Goal: Task Accomplishment & Management: Complete application form

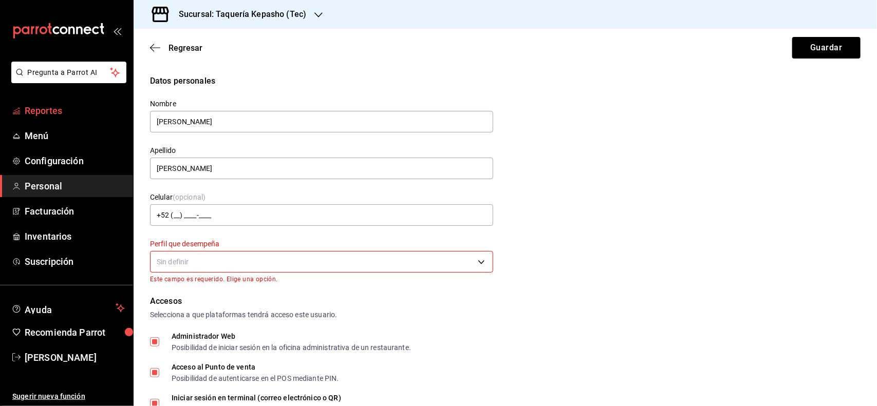
click at [58, 108] on span "Reportes" at bounding box center [75, 111] width 100 height 14
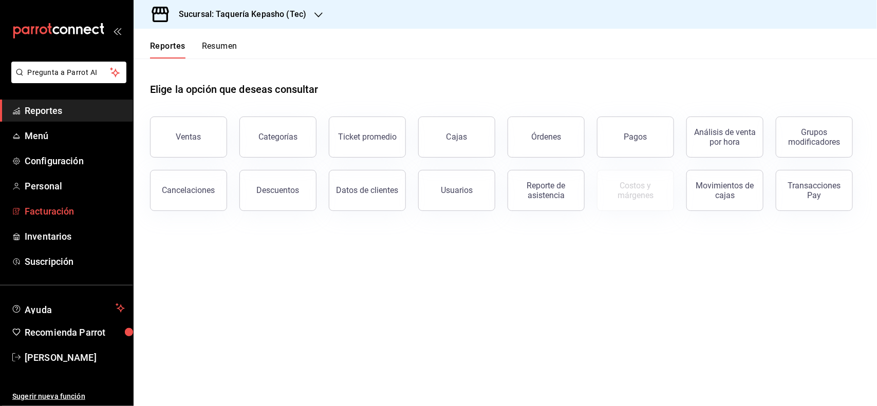
click at [44, 210] on span "Facturación" at bounding box center [75, 212] width 100 height 14
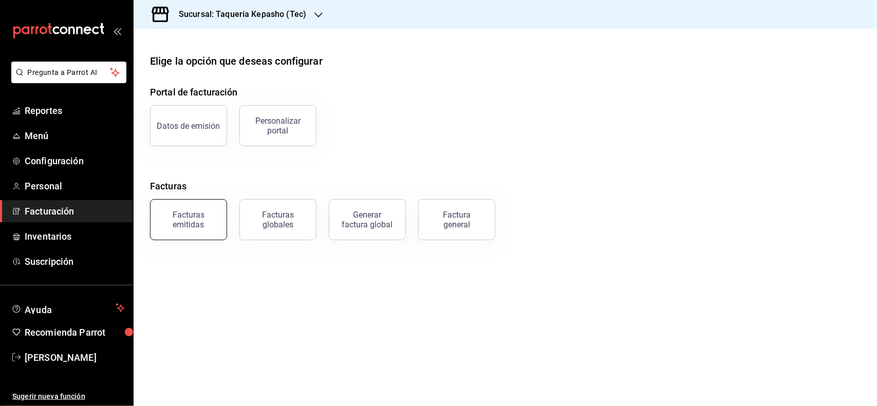
click at [176, 217] on div "Facturas emitidas" at bounding box center [189, 220] width 64 height 20
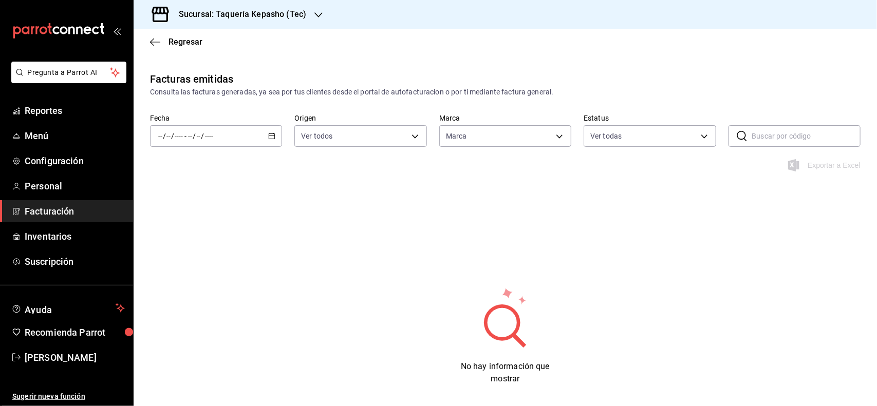
type input "e6131024-a833-4359-a107-7a090e7622df"
click at [276, 133] on div "/ / - / /" at bounding box center [216, 136] width 132 height 22
click at [262, 139] on div "/ / - / /" at bounding box center [216, 136] width 132 height 22
click at [209, 238] on span "Mes actual" at bounding box center [199, 236] width 80 height 11
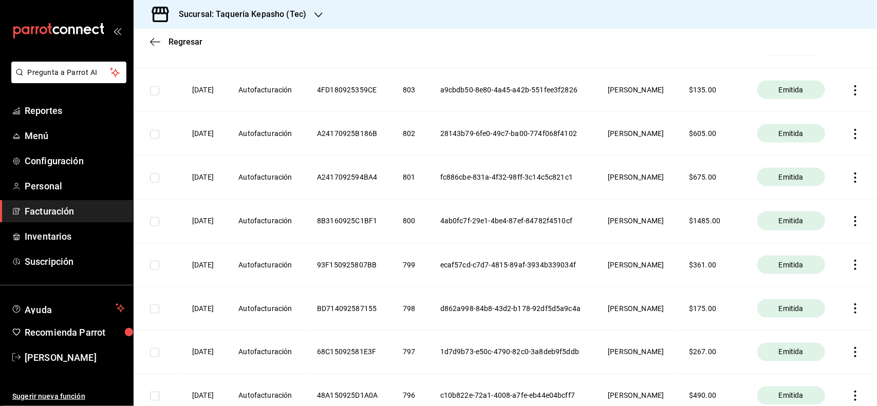
scroll to position [578, 0]
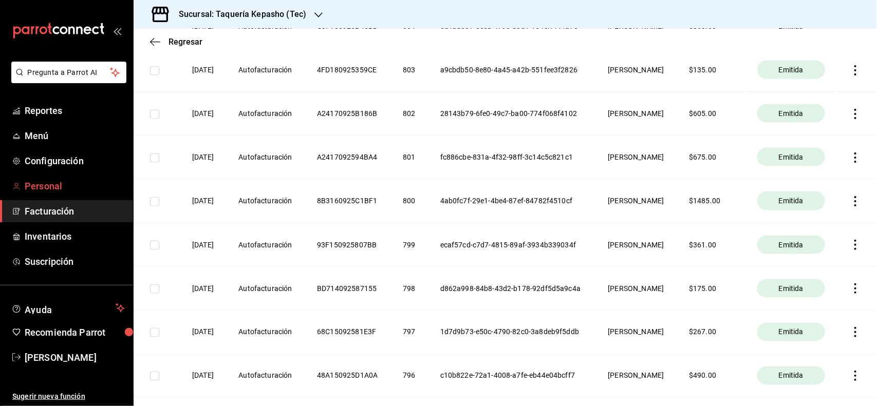
click at [73, 194] on link "Personal" at bounding box center [66, 186] width 133 height 22
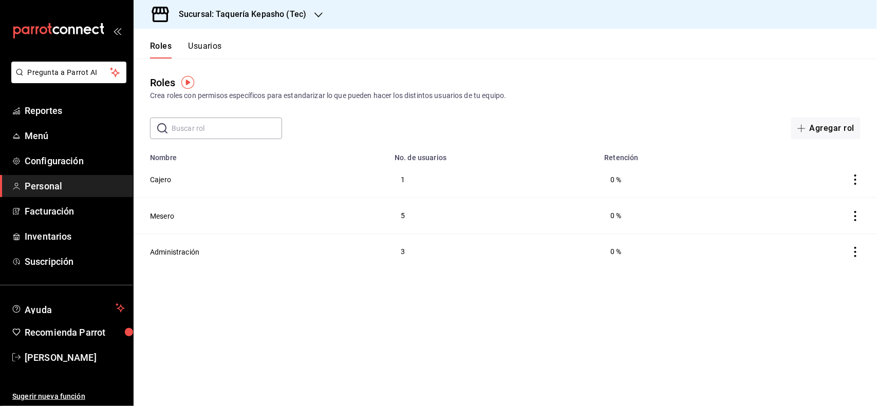
click at [217, 47] on button "Usuarios" at bounding box center [205, 49] width 34 height 17
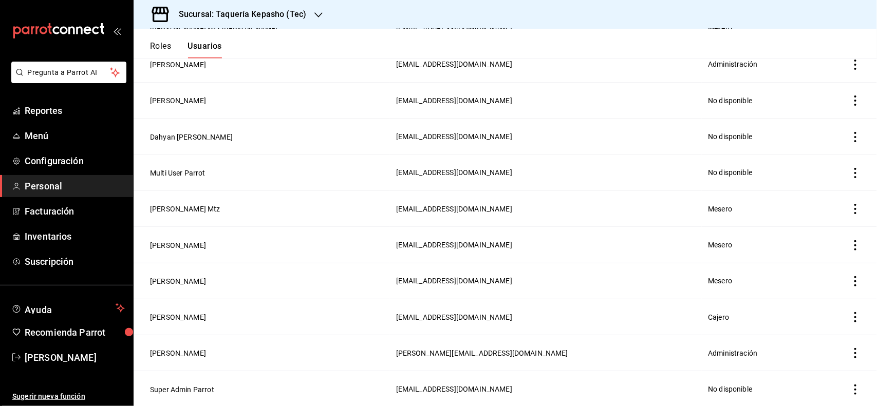
scroll to position [335, 0]
click at [850, 316] on icon "actions" at bounding box center [855, 316] width 10 height 10
click at [155, 319] on div at bounding box center [438, 203] width 877 height 406
click at [850, 316] on icon "actions" at bounding box center [855, 316] width 10 height 10
click at [790, 307] on span "Duplicar" at bounding box center [799, 302] width 45 height 12
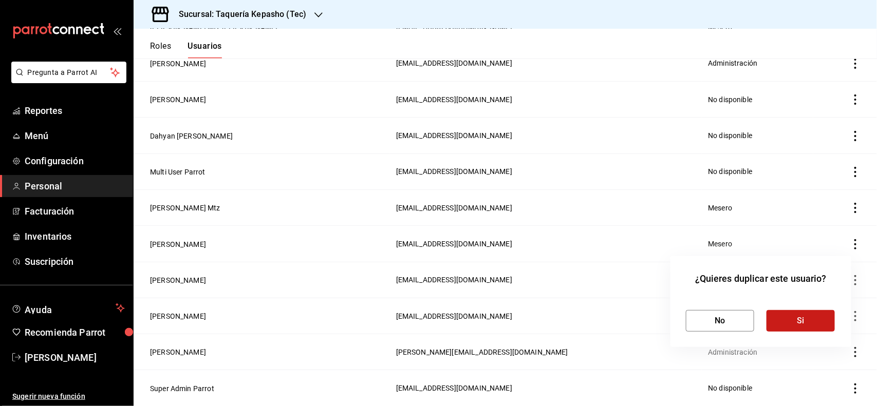
click at [803, 317] on button "Si" at bounding box center [801, 321] width 68 height 22
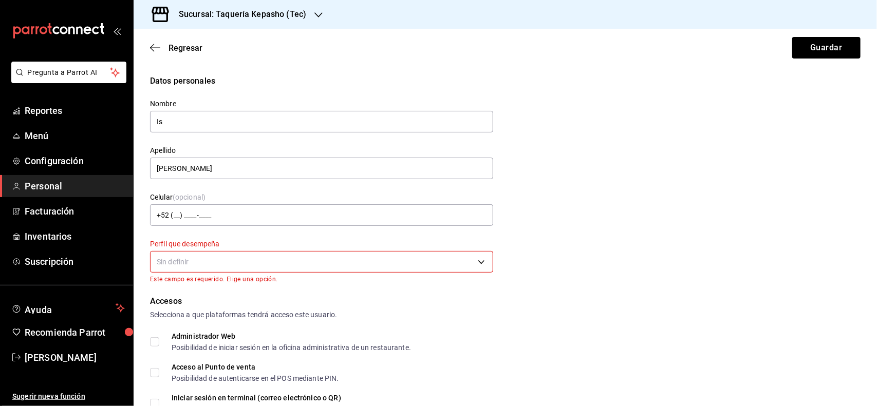
type input "I"
type input "[PERSON_NAME]"
drag, startPoint x: 224, startPoint y: 175, endPoint x: 0, endPoint y: 133, distance: 227.6
click at [0, 133] on div "Pregunta a Parrot AI Reportes Menú Configuración Personal Facturación Inventari…" at bounding box center [438, 203] width 877 height 406
type input "Bueno"
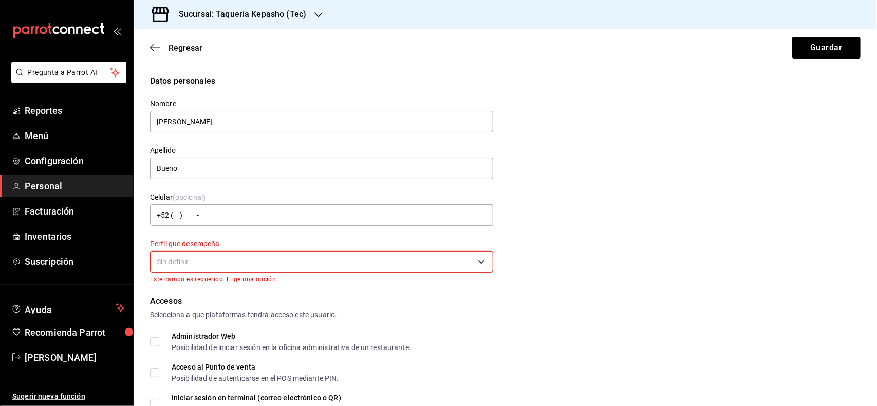
click at [191, 265] on body "Pregunta a Parrot AI Reportes Menú Configuración Personal Facturación Inventari…" at bounding box center [438, 203] width 877 height 406
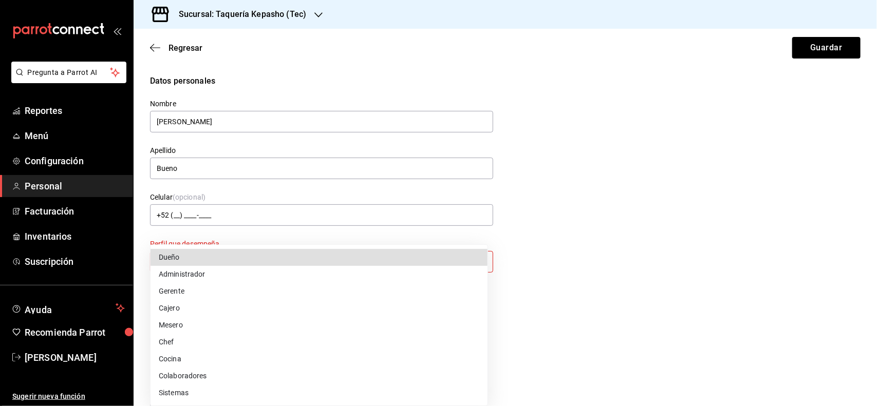
click at [199, 302] on li "Cajero" at bounding box center [319, 308] width 337 height 17
type input "CASHIER"
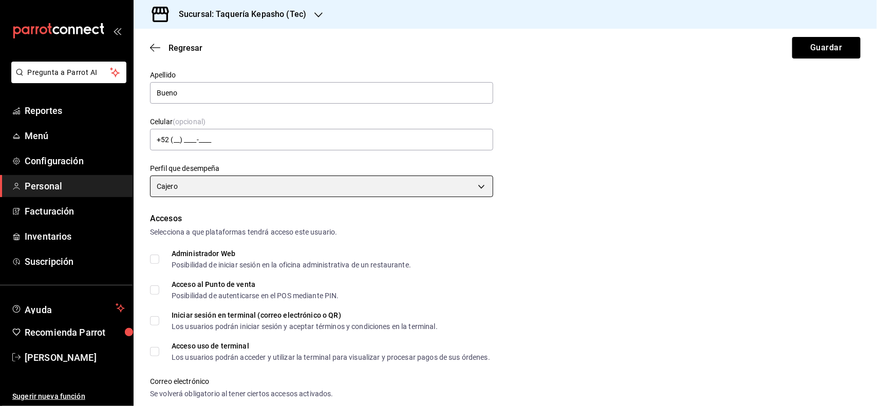
scroll to position [128, 0]
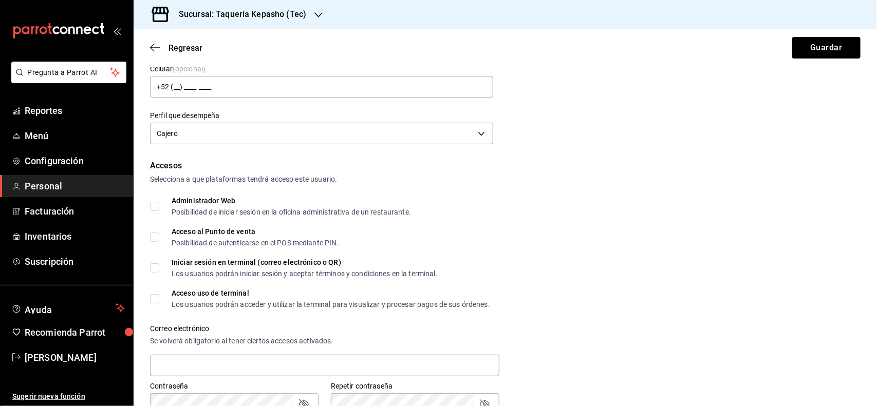
click at [155, 235] on input "Acceso al Punto de venta Posibilidad de autenticarse en el POS mediante PIN." at bounding box center [154, 237] width 9 height 9
checkbox input "true"
click at [155, 295] on input "Acceso uso de terminal Los usuarios podrán acceder y utilizar la terminal para …" at bounding box center [154, 298] width 9 height 9
checkbox input "true"
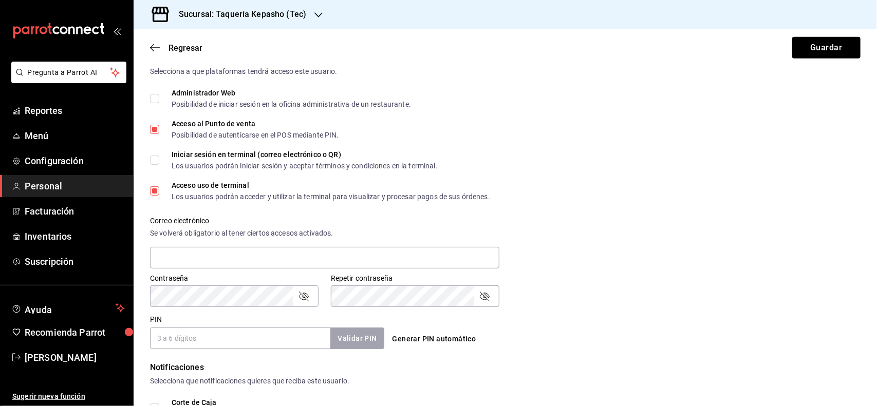
scroll to position [257, 0]
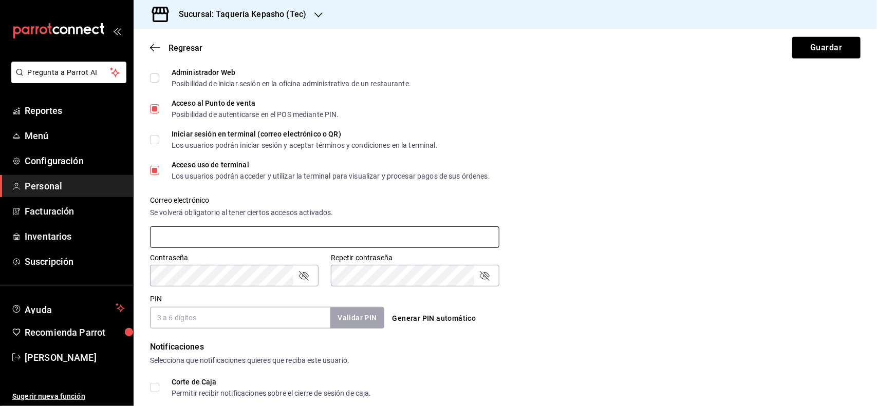
click at [198, 233] on input "text" at bounding box center [324, 238] width 349 height 22
click at [234, 319] on input "PIN" at bounding box center [240, 318] width 180 height 22
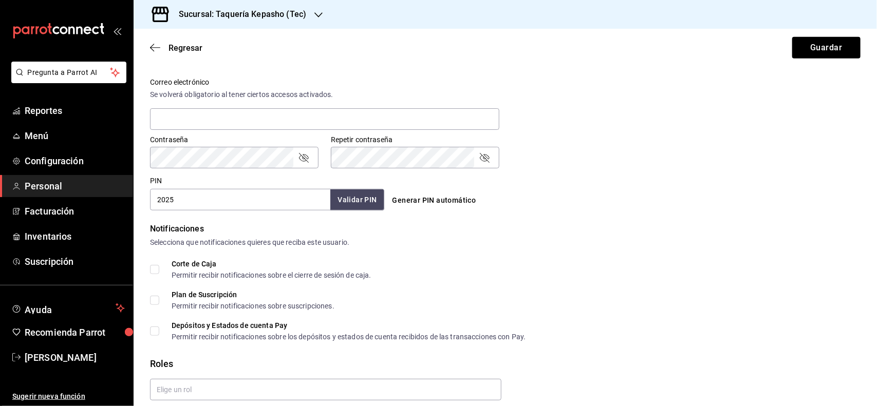
scroll to position [385, 0]
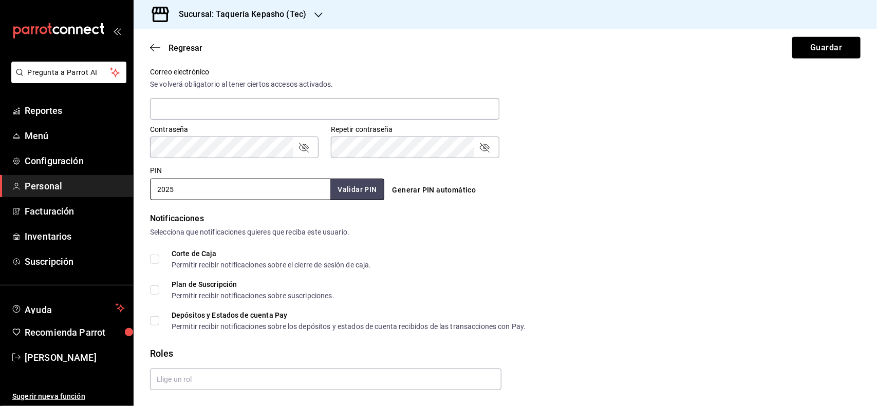
type input "2025"
click at [153, 261] on input "Corte de Caja Permitir recibir notificaciones sobre el cierre de sesión de caja." at bounding box center [154, 259] width 9 height 9
click at [155, 257] on input "Corte de Caja Permitir recibir notificaciones sobre el cierre de sesión de caja." at bounding box center [154, 259] width 9 height 9
checkbox input "false"
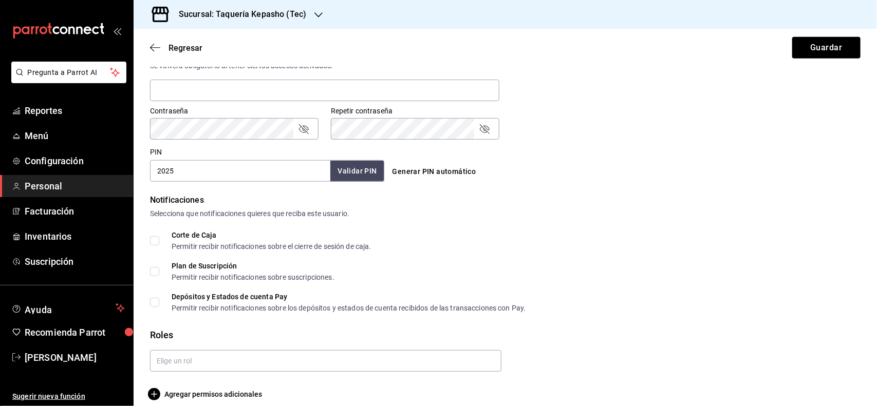
scroll to position [414, 0]
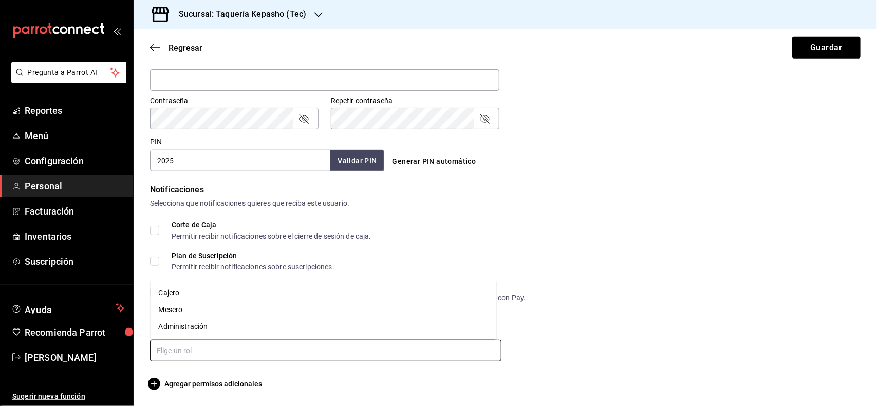
click at [188, 355] on input "text" at bounding box center [325, 351] width 351 height 22
click at [181, 293] on li "Cajero" at bounding box center [324, 293] width 346 height 17
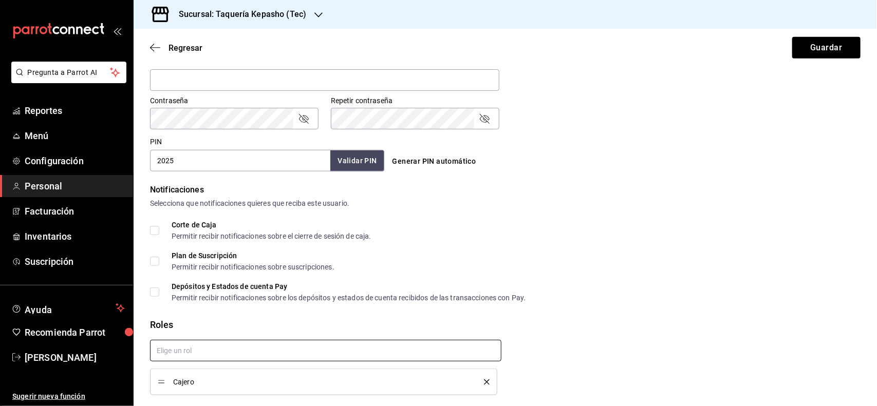
scroll to position [448, 0]
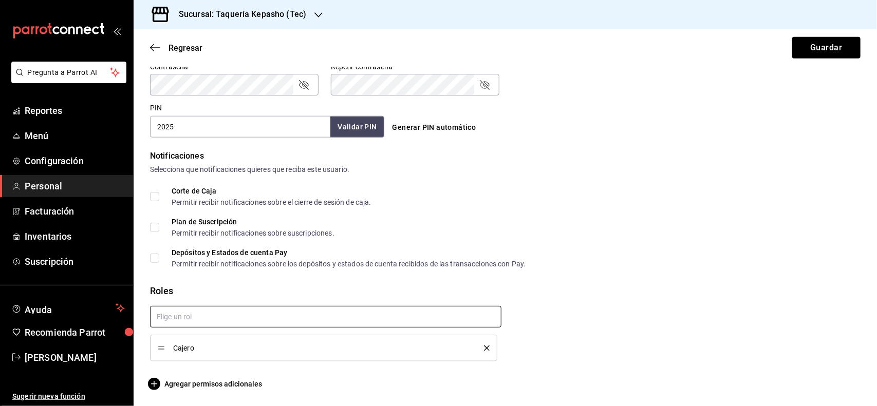
checkbox input "true"
click at [208, 385] on span "Agregar permisos adicionales" at bounding box center [206, 384] width 112 height 12
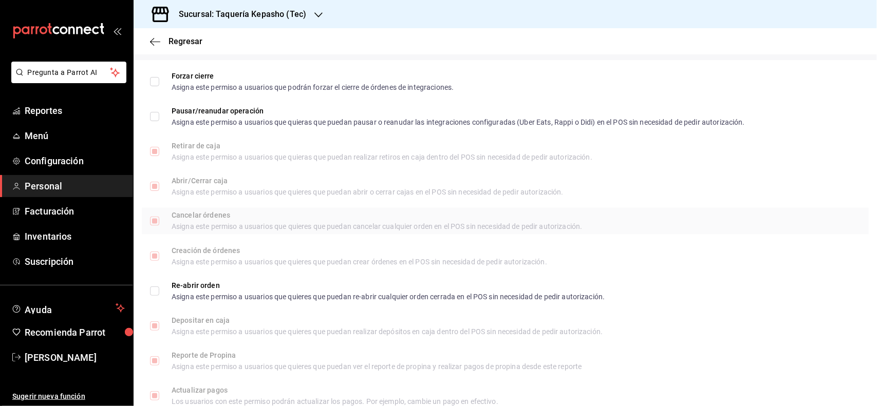
scroll to position [899, 0]
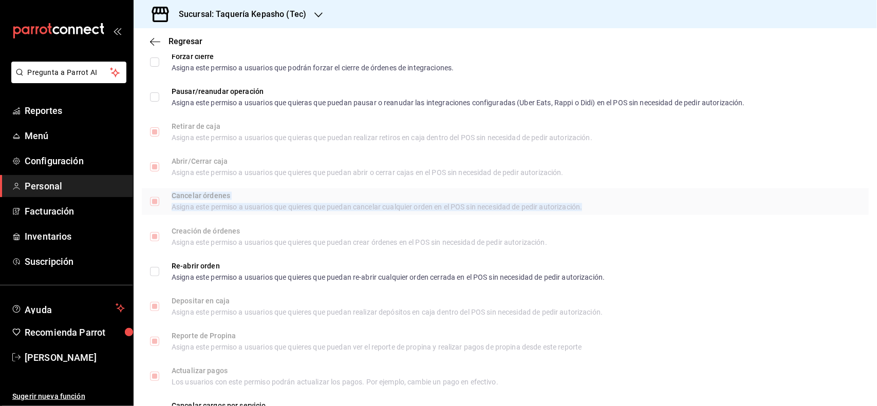
click at [281, 204] on div "Asigna este permiso a usuarios que quieres que puedan cancelar cualquier orden …" at bounding box center [377, 207] width 411 height 7
click at [147, 196] on div "Cancelar órdenes Asigna este permiso a usuarios que quieres que puedan cancelar…" at bounding box center [505, 202] width 727 height 27
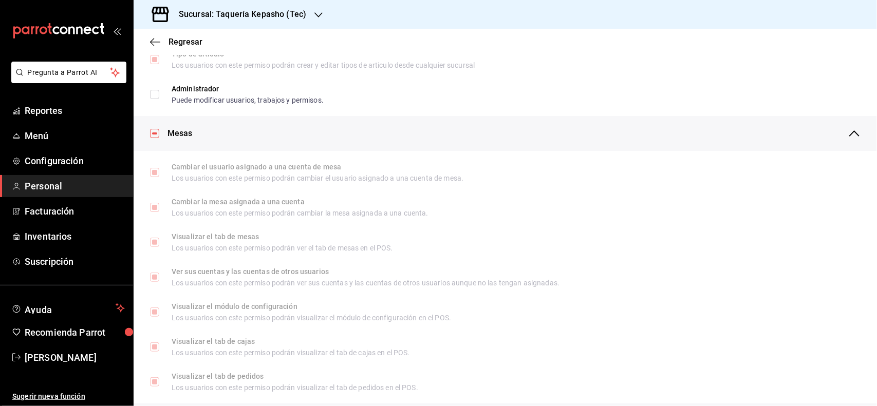
scroll to position [0, 0]
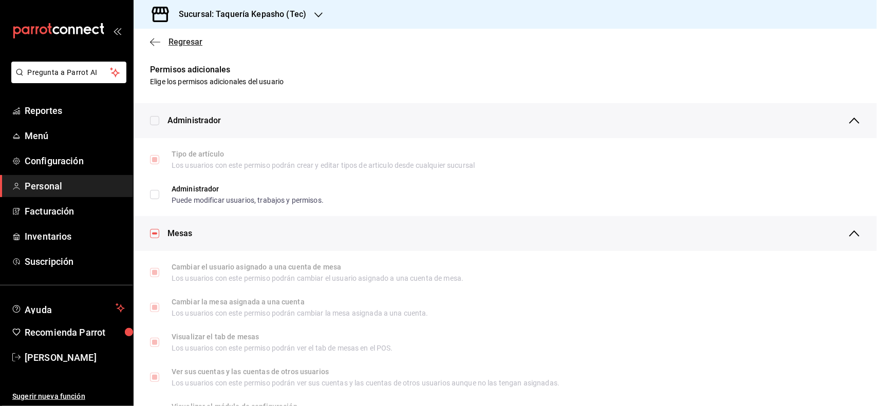
click at [176, 44] on span "Regresar" at bounding box center [186, 42] width 34 height 10
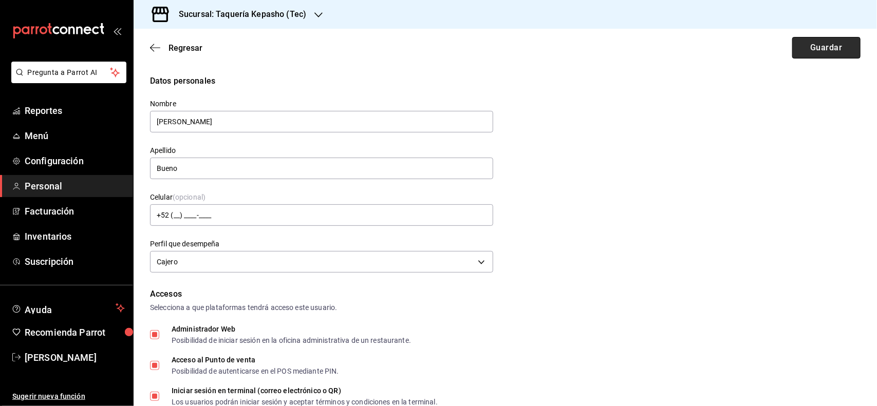
click at [806, 45] on button "Guardar" at bounding box center [826, 48] width 68 height 22
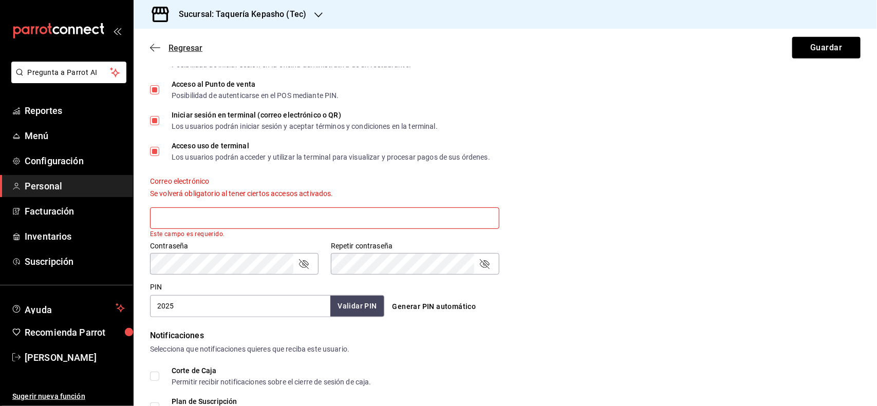
click at [173, 49] on div "Regresar Guardar" at bounding box center [506, 48] width 744 height 38
click at [171, 47] on span "Regresar" at bounding box center [186, 48] width 34 height 10
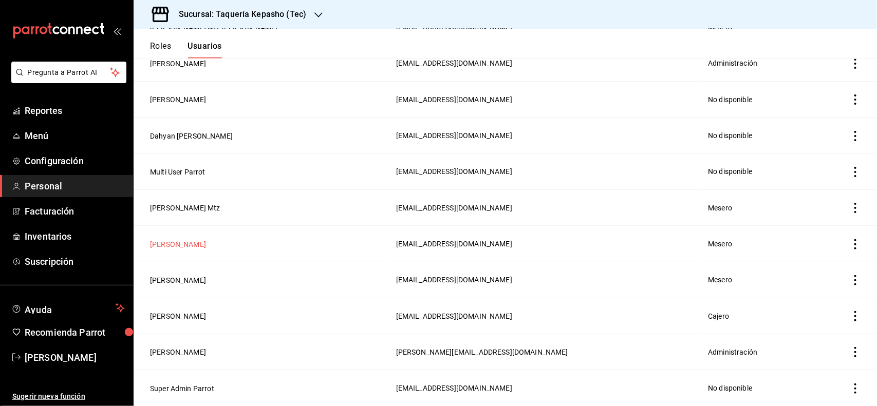
scroll to position [335, 0]
click at [166, 314] on button "[PERSON_NAME]" at bounding box center [178, 316] width 56 height 10
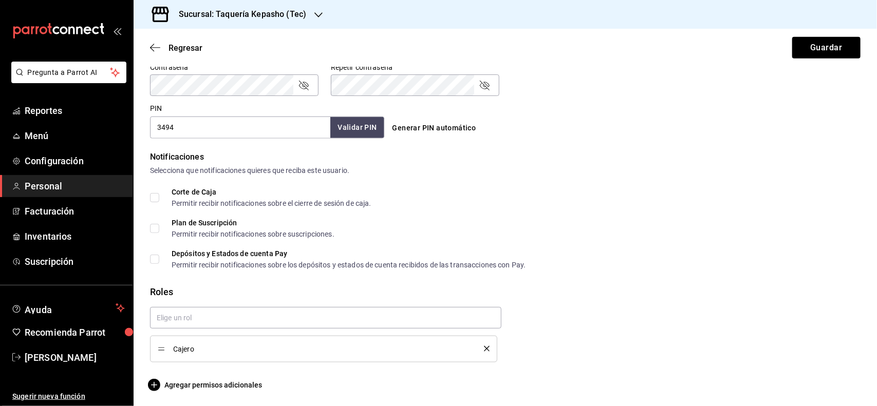
scroll to position [456, 0]
click at [217, 384] on span "Agregar permisos adicionales" at bounding box center [206, 384] width 112 height 12
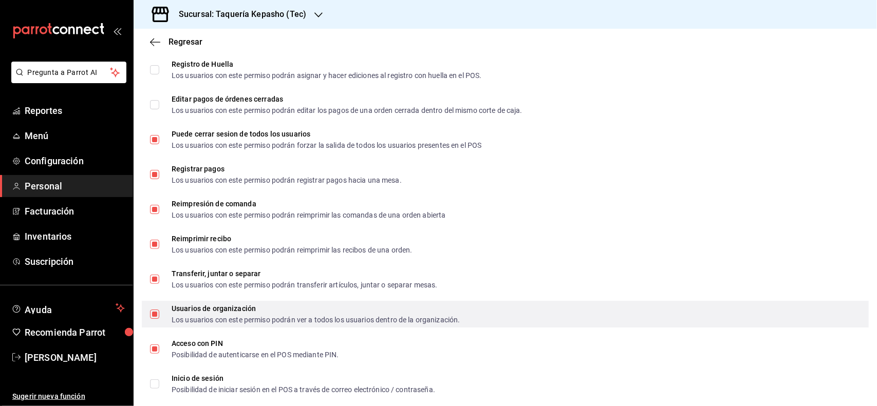
scroll to position [1465, 0]
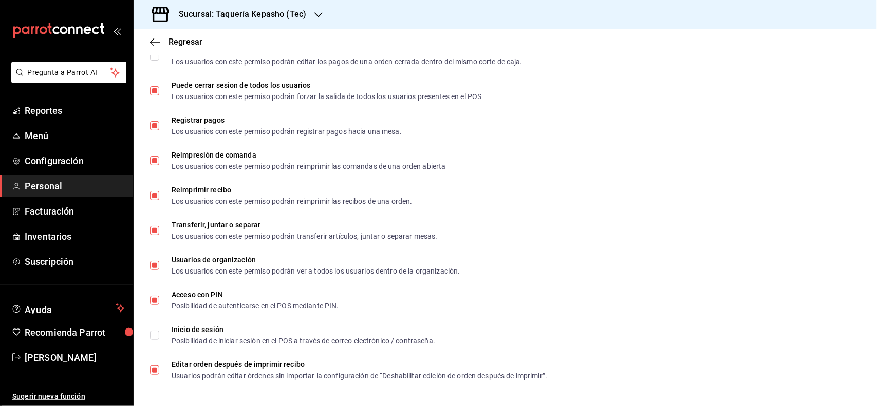
click at [42, 185] on span "Personal" at bounding box center [75, 186] width 100 height 14
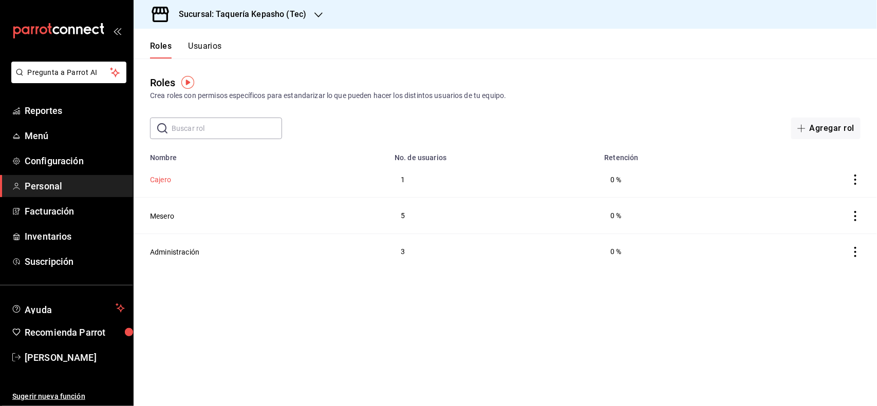
click at [157, 181] on button "Cajero" at bounding box center [160, 180] width 21 height 10
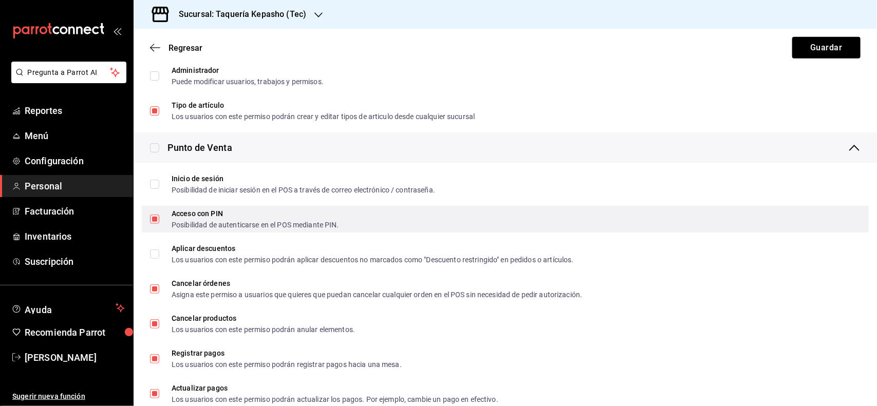
scroll to position [385, 0]
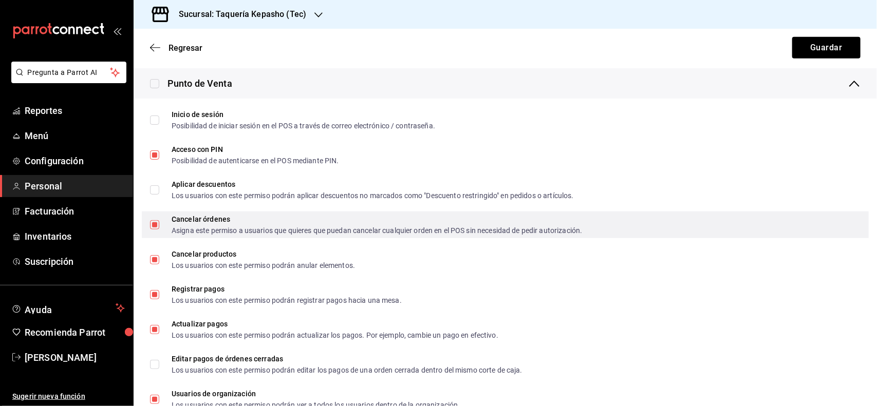
click at [157, 226] on input "Cancelar órdenes Asigna este permiso a usuarios que quieres que puedan cancelar…" at bounding box center [154, 224] width 9 height 9
checkbox input "false"
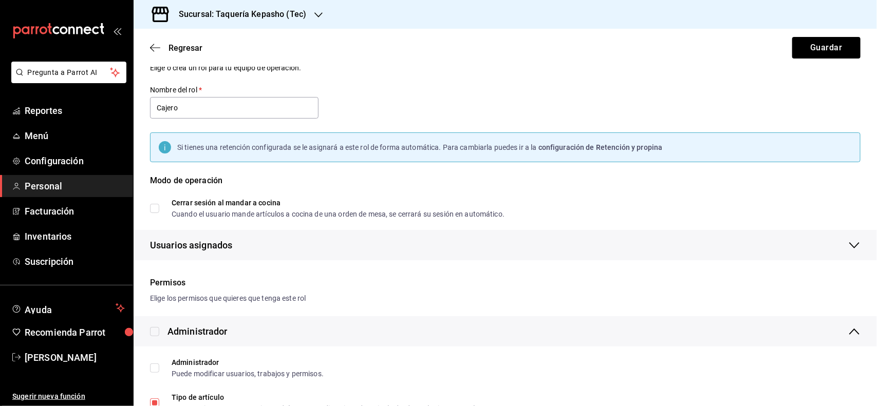
scroll to position [0, 0]
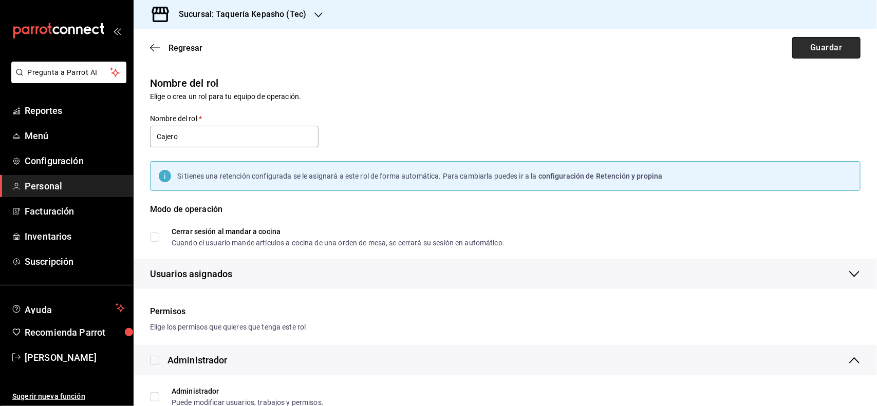
click at [812, 57] on button "Guardar" at bounding box center [826, 48] width 68 height 22
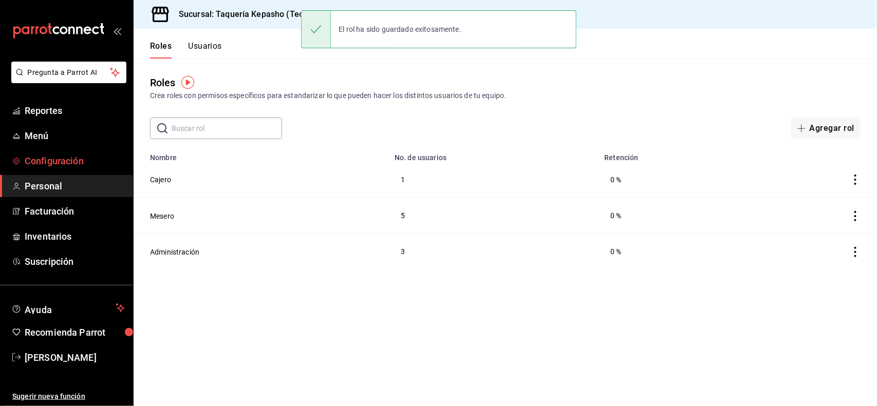
click at [60, 164] on span "Configuración" at bounding box center [75, 161] width 100 height 14
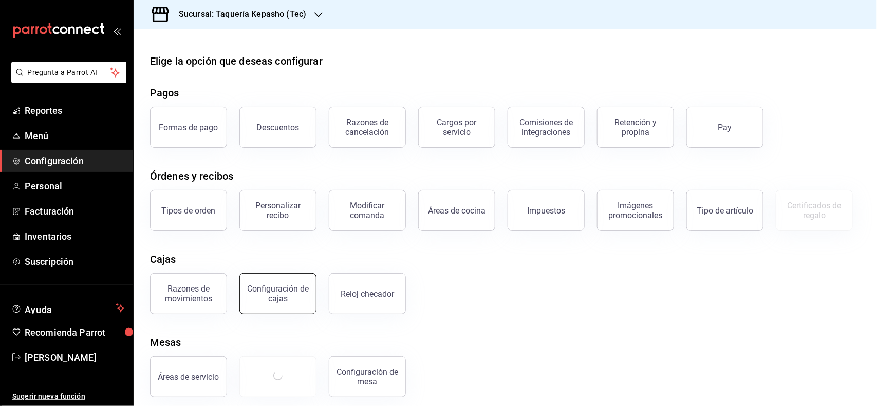
click at [270, 314] on button "Configuración de cajas" at bounding box center [277, 293] width 77 height 41
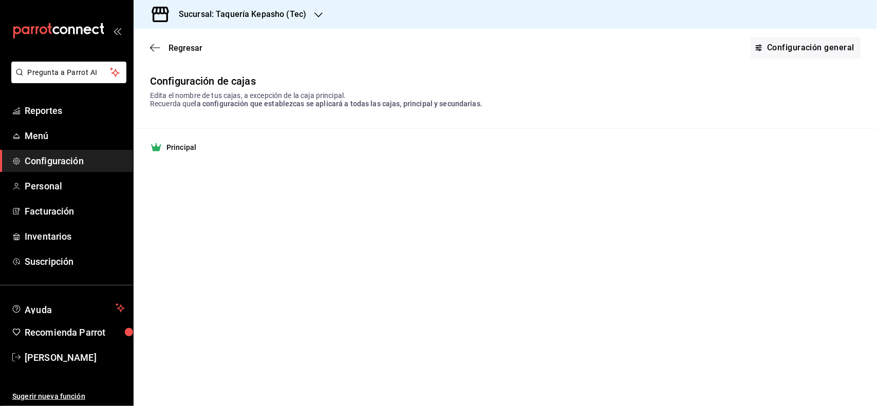
click at [180, 149] on strong "Principal" at bounding box center [181, 147] width 30 height 10
click at [178, 47] on span "Regresar" at bounding box center [186, 48] width 34 height 10
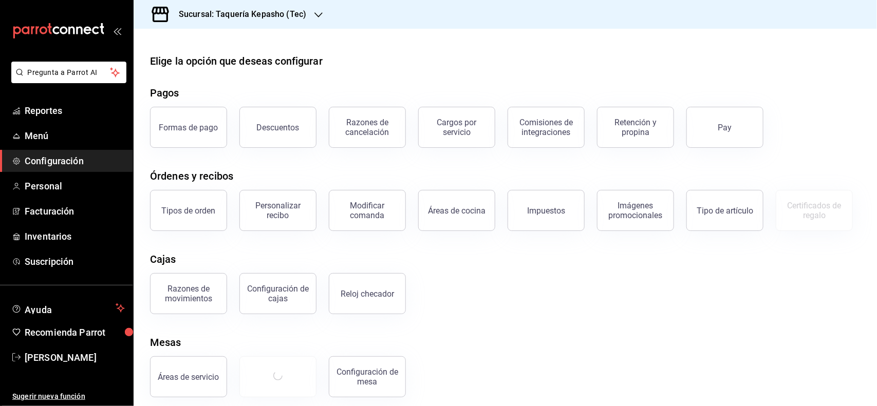
scroll to position [61, 0]
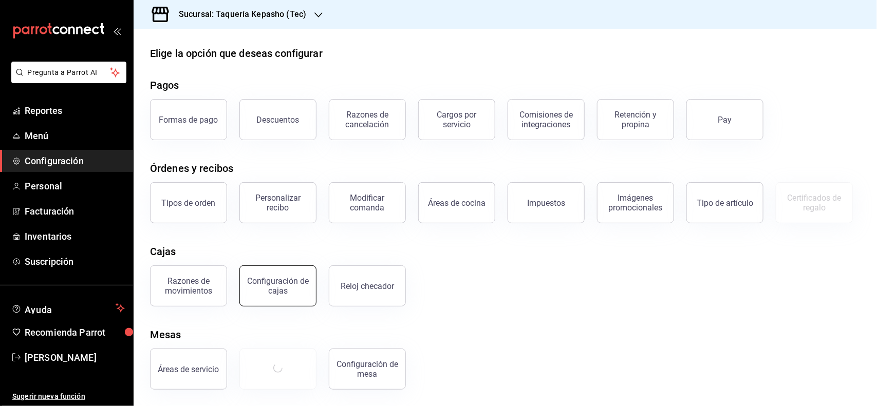
click at [288, 289] on div "Configuración de cajas" at bounding box center [278, 286] width 64 height 20
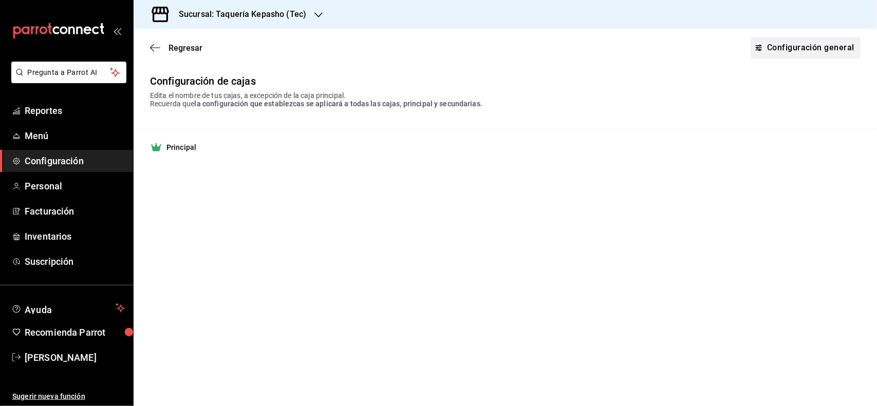
click at [793, 44] on link "Configuración general" at bounding box center [806, 48] width 110 height 22
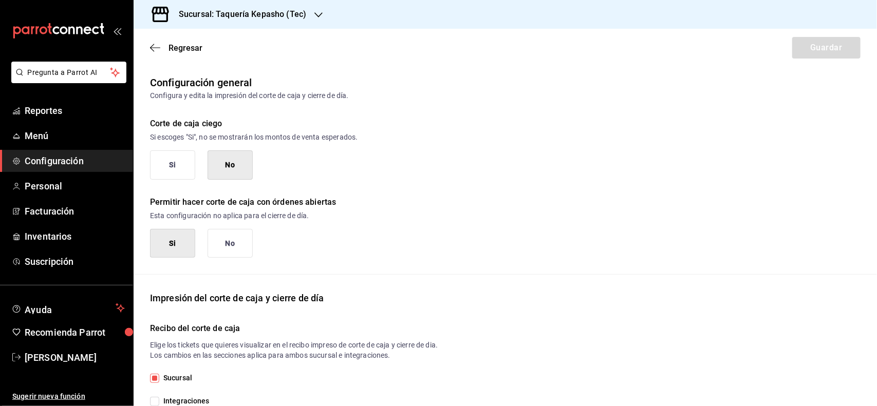
click at [176, 153] on button "Si" at bounding box center [172, 165] width 45 height 29
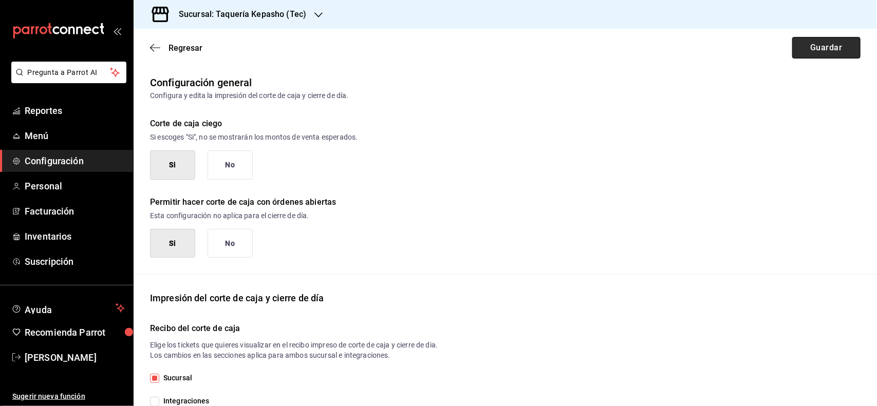
click at [813, 55] on button "Guardar" at bounding box center [826, 48] width 68 height 22
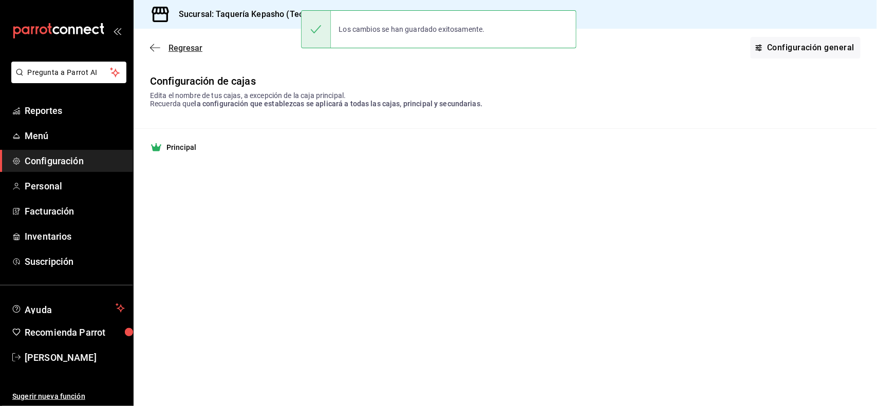
click at [190, 52] on span "Regresar" at bounding box center [186, 48] width 34 height 10
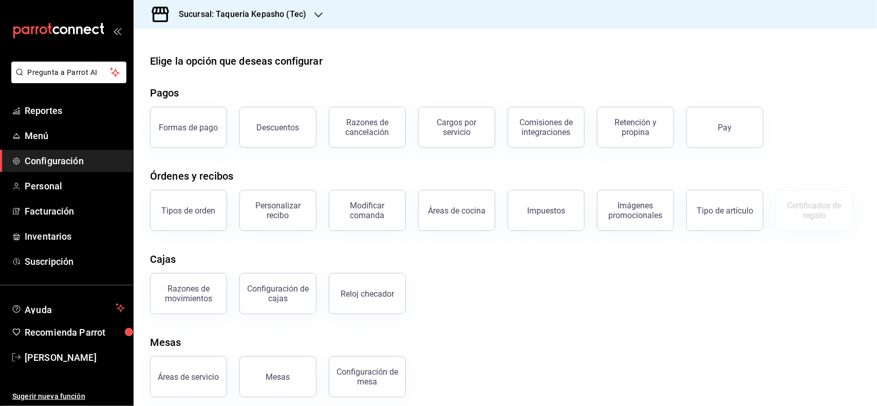
click at [75, 158] on span "Configuración" at bounding box center [75, 161] width 100 height 14
click at [47, 160] on span "Configuración" at bounding box center [75, 161] width 100 height 14
click at [46, 191] on span "Personal" at bounding box center [75, 186] width 100 height 14
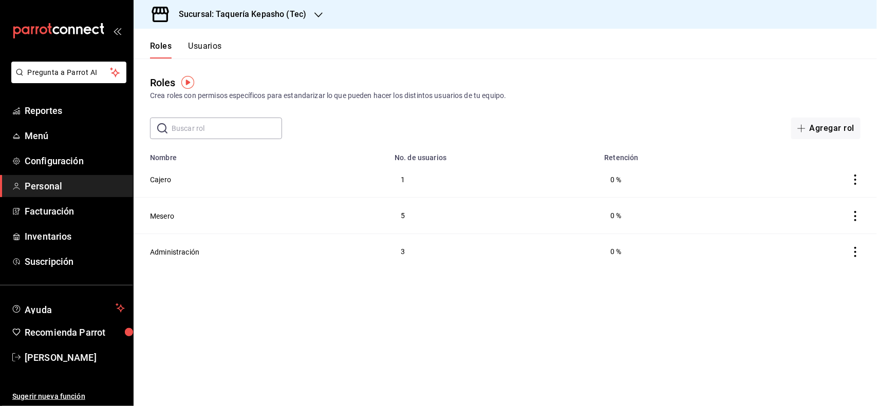
click at [200, 44] on button "Usuarios" at bounding box center [205, 49] width 34 height 17
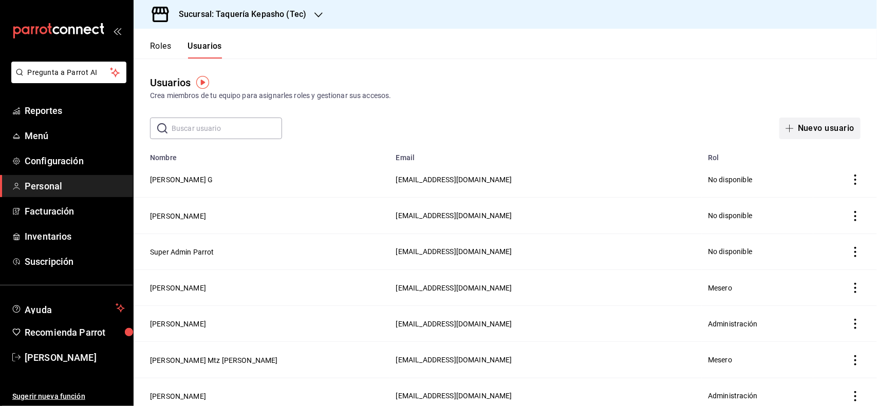
click at [808, 127] on button "Nuevo usuario" at bounding box center [820, 129] width 81 height 22
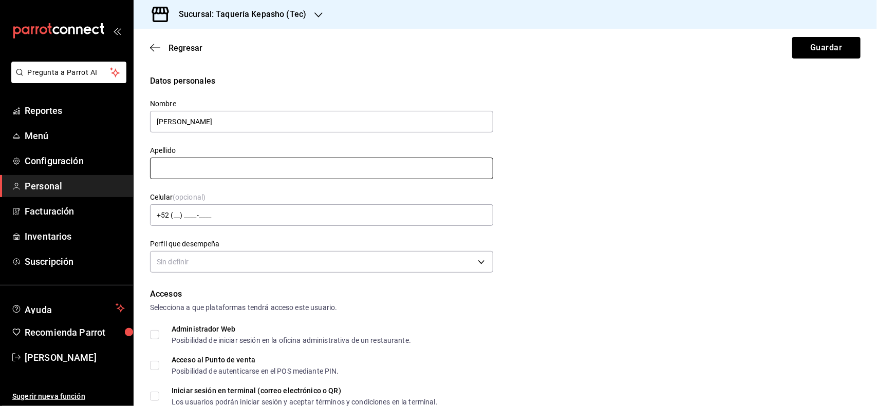
type input "[PERSON_NAME]"
click at [187, 171] on input "text" at bounding box center [321, 169] width 343 height 22
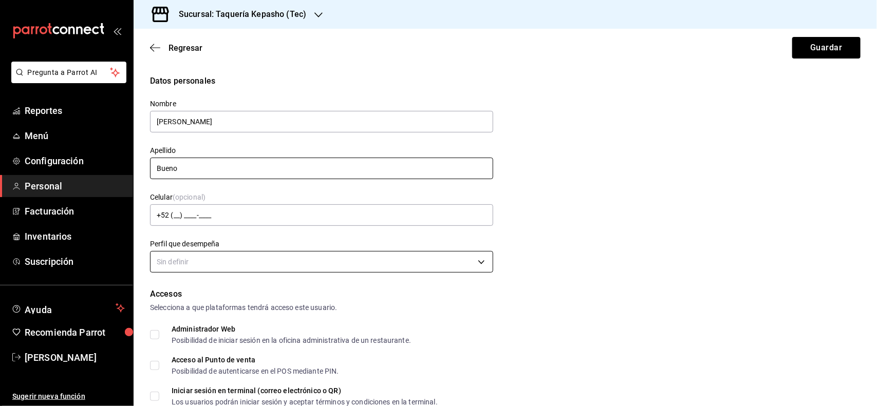
type input "Bueno"
click at [202, 272] on body "Pregunta a Parrot AI Reportes Menú Configuración Personal Facturación Inventari…" at bounding box center [438, 203] width 877 height 406
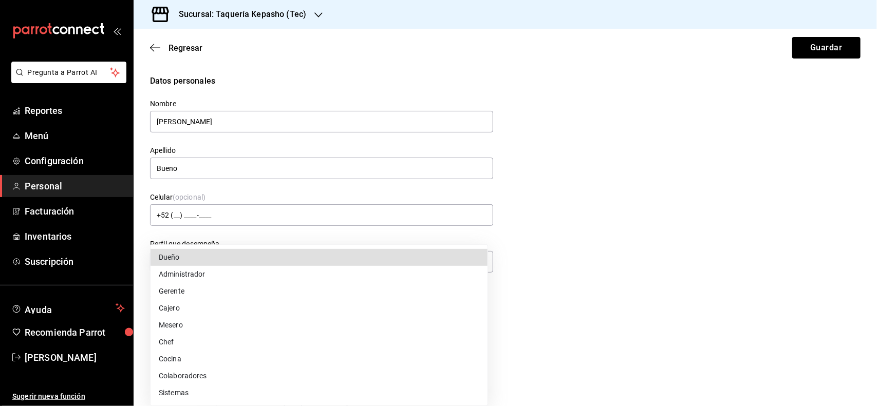
click at [198, 304] on li "Cajero" at bounding box center [319, 308] width 337 height 17
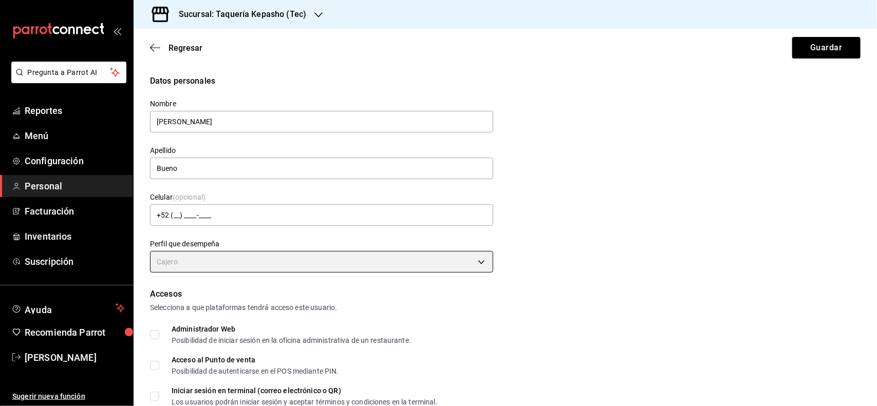
type input "CASHIER"
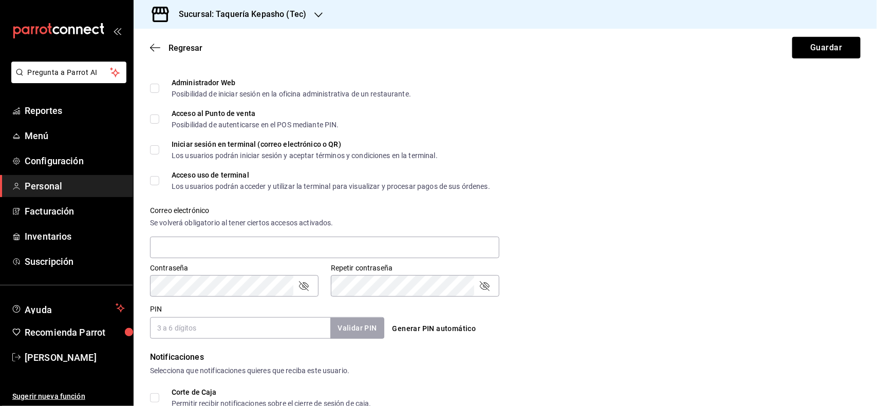
scroll to position [257, 0]
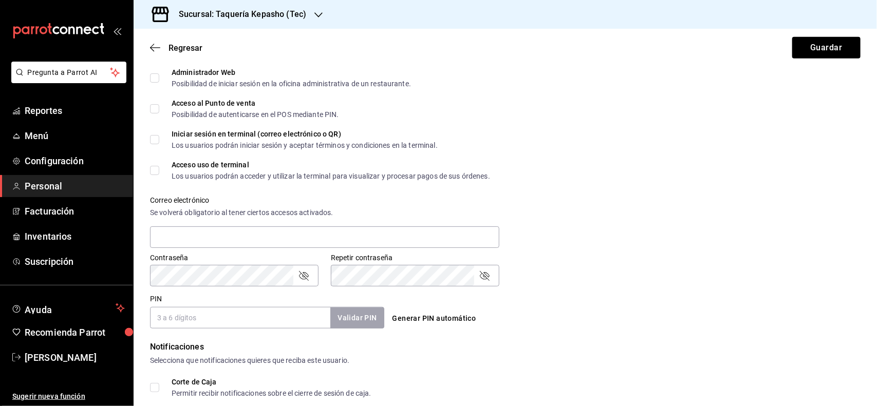
click at [160, 78] on span "Administrador Web Posibilidad de iniciar sesión en la oficina administrativa de…" at bounding box center [285, 78] width 252 height 18
click at [159, 78] on input "Administrador Web Posibilidad de iniciar sesión en la oficina administrativa de…" at bounding box center [154, 77] width 9 height 9
checkbox input "true"
click at [153, 103] on label "Acceso al Punto de venta Posibilidad de autenticarse en el POS mediante PIN." at bounding box center [244, 109] width 189 height 18
click at [153, 104] on input "Acceso al Punto de venta Posibilidad de autenticarse en el POS mediante PIN." at bounding box center [154, 108] width 9 height 9
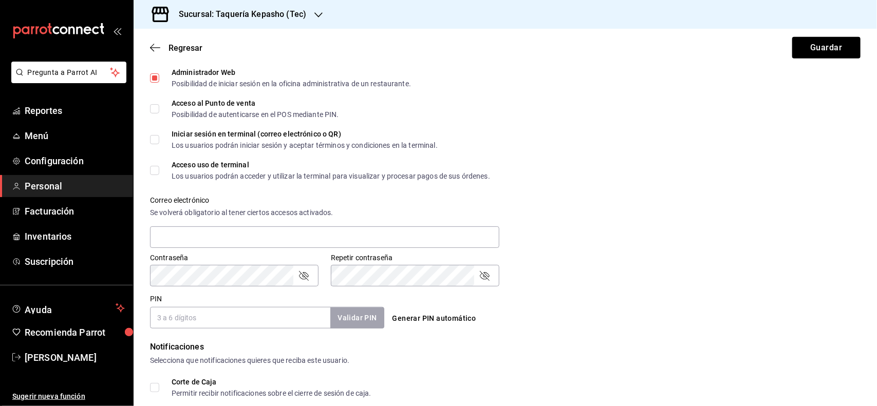
checkbox input "true"
click at [157, 72] on label "Administrador Web Posibilidad de iniciar sesión en la oficina administrativa de…" at bounding box center [280, 78] width 261 height 18
click at [157, 73] on input "Administrador Web Posibilidad de iniciar sesión en la oficina administrativa de…" at bounding box center [154, 77] width 9 height 9
checkbox input "false"
click at [155, 140] on input "Iniciar sesión en terminal (correo electrónico o QR) Los usuarios podrán inicia…" at bounding box center [154, 139] width 9 height 9
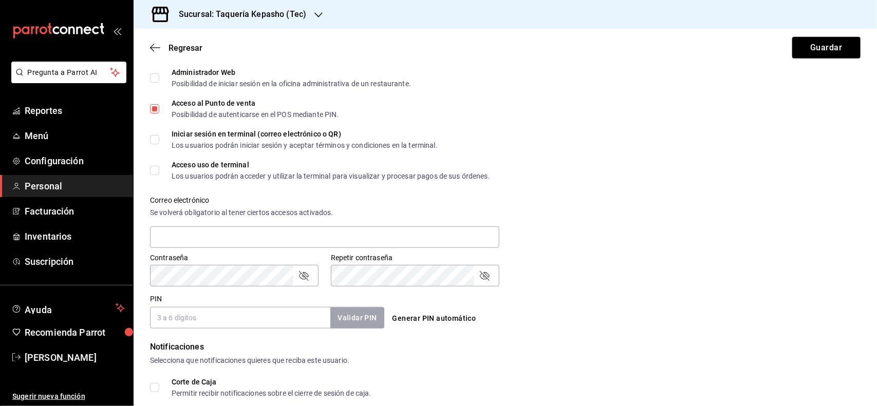
checkbox input "true"
click at [157, 170] on input "Acceso uso de terminal Los usuarios podrán acceder y utilizar la terminal para …" at bounding box center [154, 170] width 9 height 9
checkbox input "true"
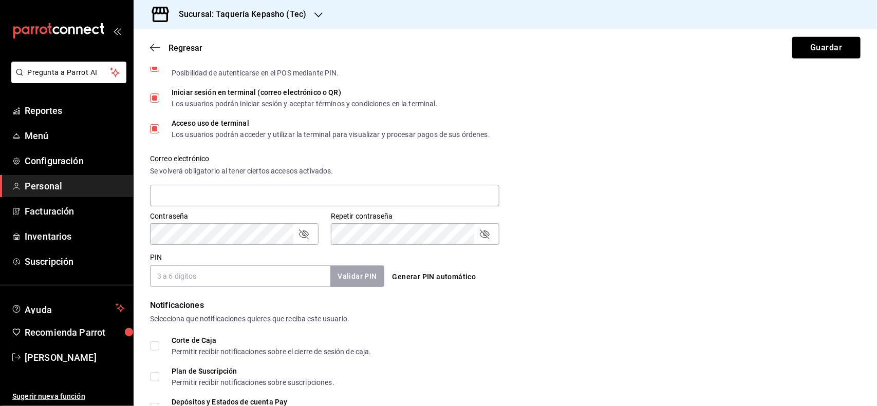
scroll to position [321, 0]
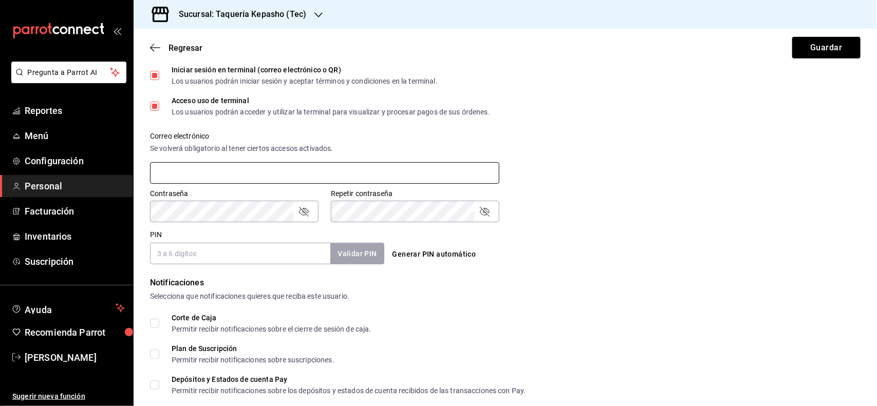
click at [177, 174] on input "text" at bounding box center [324, 173] width 349 height 22
type input "a"
type input "[EMAIL_ADDRESS][DOMAIN_NAME]"
drag, startPoint x: 173, startPoint y: 260, endPoint x: 201, endPoint y: 254, distance: 28.7
click at [173, 260] on input "PIN" at bounding box center [240, 254] width 180 height 22
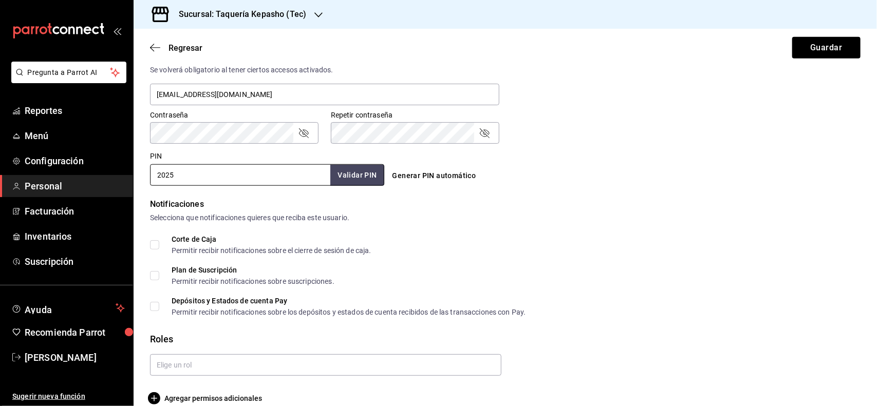
scroll to position [414, 0]
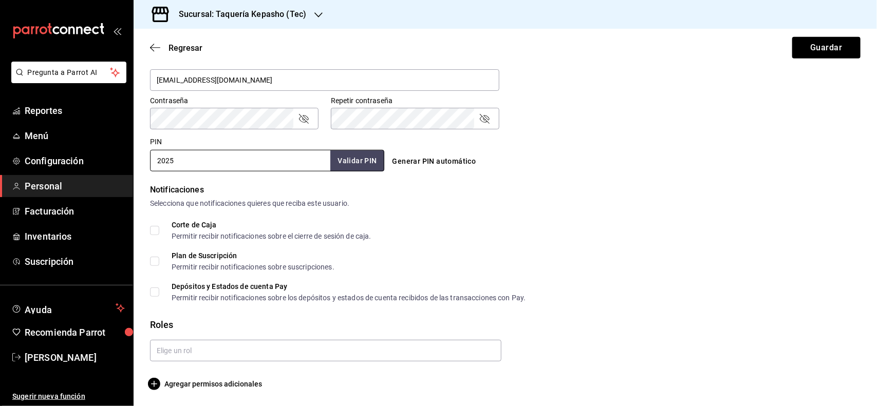
type input "2025"
click at [155, 228] on input "Corte de Caja Permitir recibir notificaciones sobre el cierre de sesión de caja." at bounding box center [154, 230] width 9 height 9
checkbox input "true"
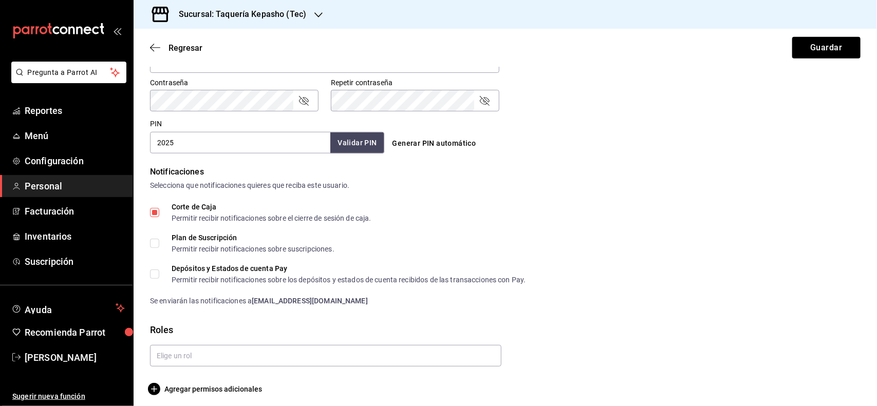
scroll to position [437, 0]
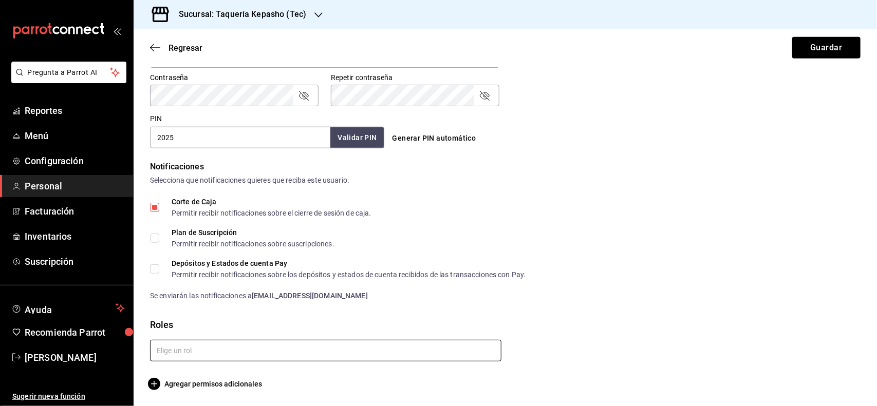
click at [199, 347] on input "text" at bounding box center [325, 351] width 351 height 22
click at [196, 289] on li "Cajero" at bounding box center [324, 293] width 346 height 17
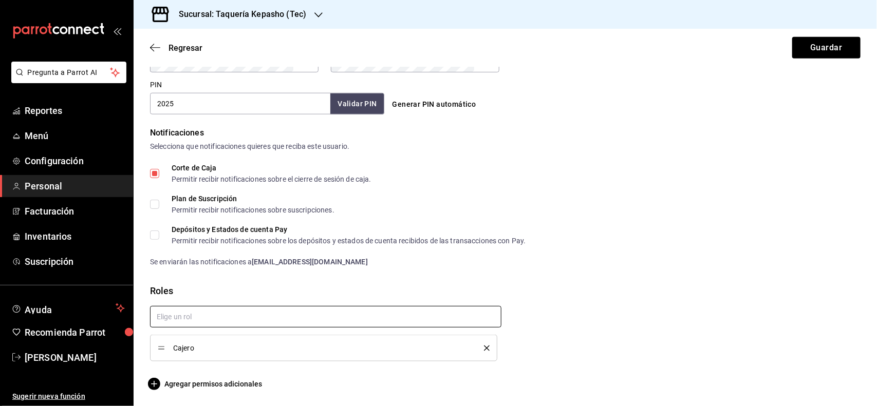
checkbox input "true"
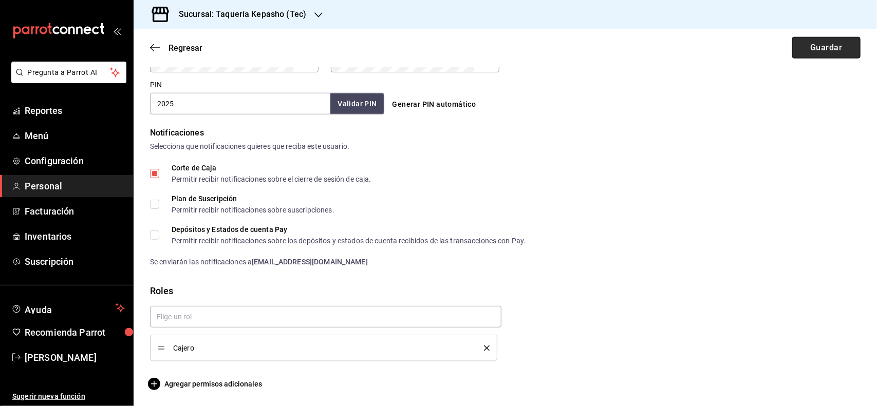
click at [813, 44] on button "Guardar" at bounding box center [826, 48] width 68 height 22
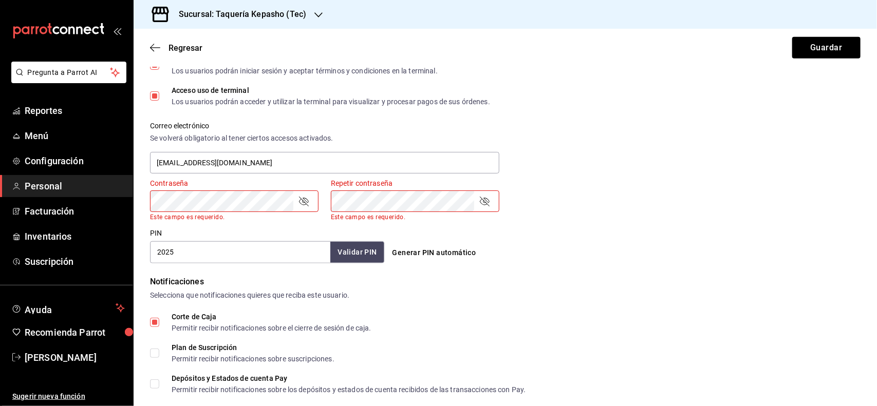
scroll to position [343, 0]
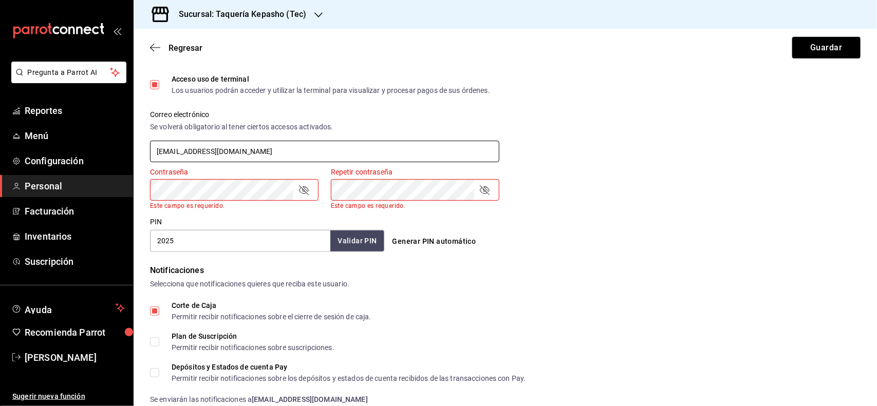
click at [312, 149] on input "[EMAIL_ADDRESS][DOMAIN_NAME]" at bounding box center [324, 152] width 349 height 22
click at [503, 147] on div "Correo electrónico Se volverá obligatorio [PERSON_NAME] ciertos accesos activad…" at bounding box center [499, 131] width 723 height 66
click at [468, 150] on input "[EMAIL_ADDRESS][DOMAIN_NAME]" at bounding box center [324, 152] width 349 height 22
drag, startPoint x: 468, startPoint y: 150, endPoint x: 0, endPoint y: 152, distance: 467.6
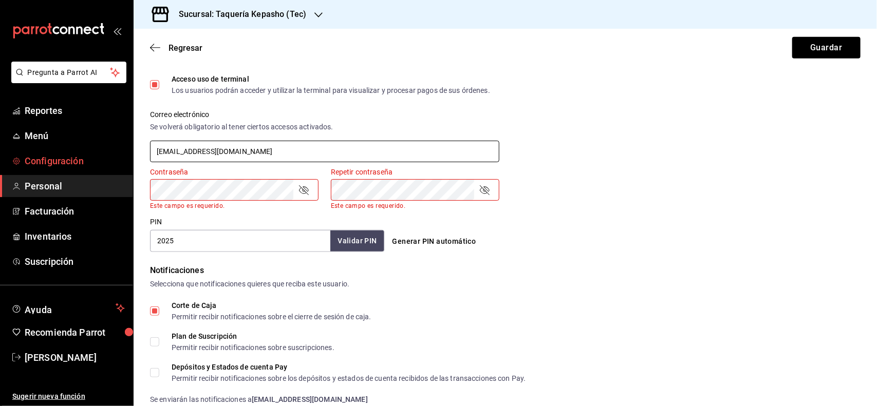
click at [0, 152] on div "Pregunta a Parrot AI Reportes Menú Configuración Personal Facturación Inventari…" at bounding box center [438, 203] width 877 height 406
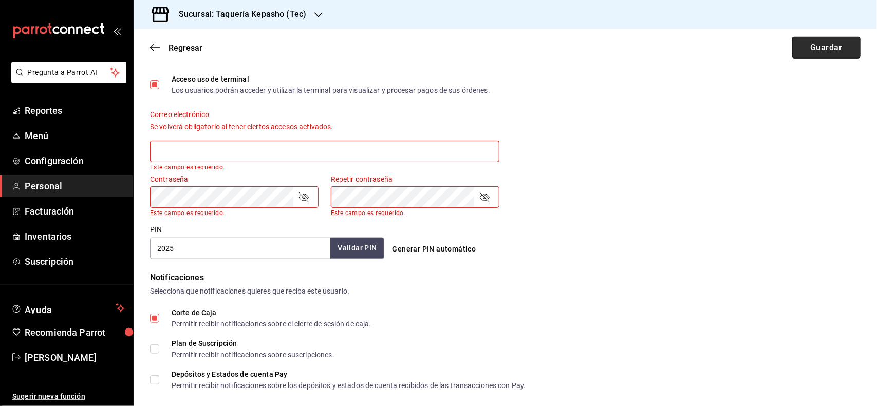
click at [810, 41] on button "Guardar" at bounding box center [826, 48] width 68 height 22
click at [802, 45] on button "Guardar" at bounding box center [826, 48] width 68 height 22
click at [220, 140] on div "Correo electrónico Se volverá obligatorio al tener ciertos accesos activados. E…" at bounding box center [324, 140] width 349 height 61
click at [220, 151] on input "text" at bounding box center [324, 152] width 349 height 22
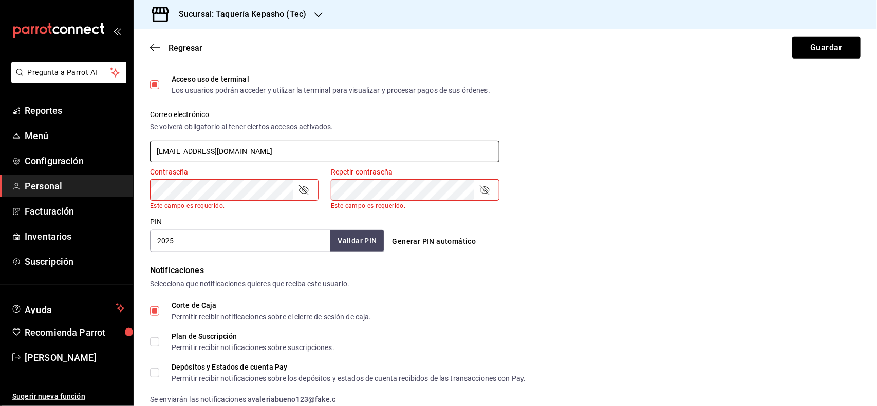
type input "[EMAIL_ADDRESS][DOMAIN_NAME]"
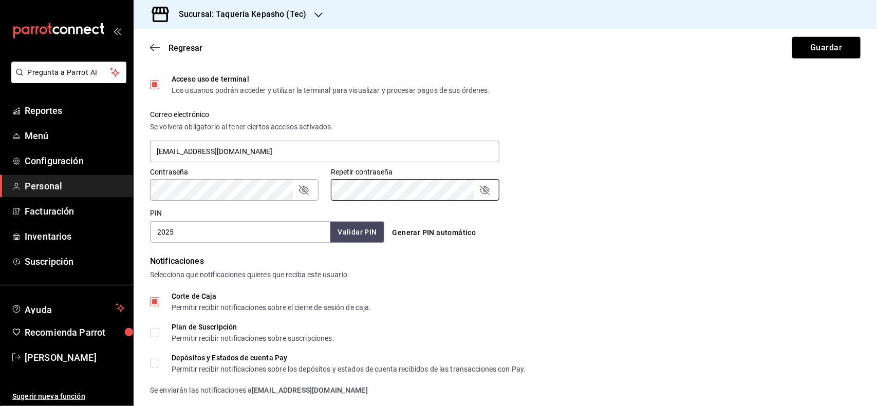
click at [780, 48] on div "Regresar Guardar" at bounding box center [506, 48] width 744 height 38
click at [804, 49] on button "Guardar" at bounding box center [826, 48] width 68 height 22
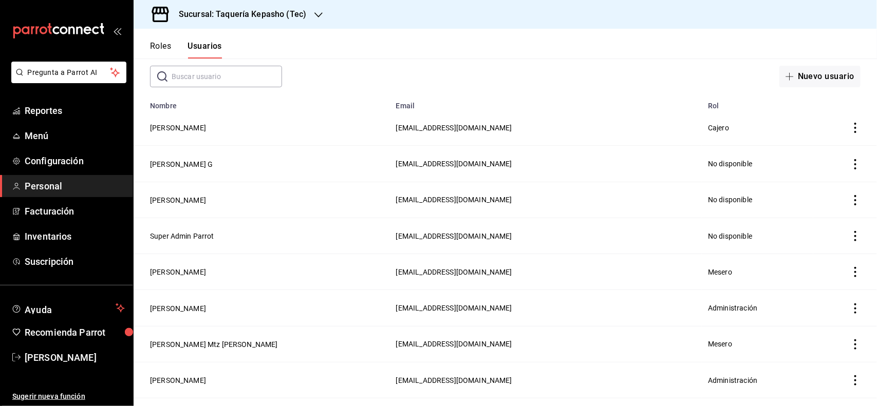
scroll to position [50, 0]
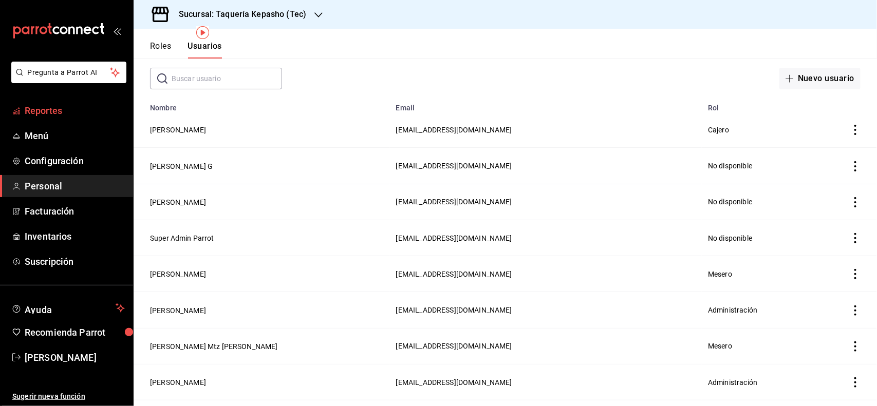
click at [63, 109] on span "Reportes" at bounding box center [75, 111] width 100 height 14
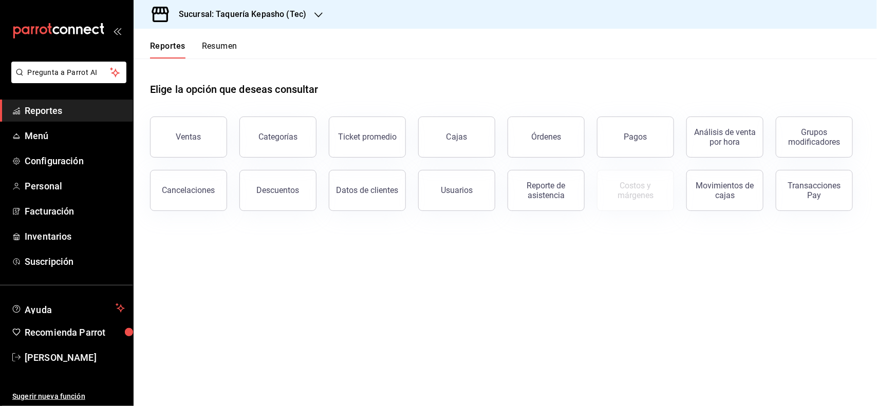
click at [235, 49] on button "Resumen" at bounding box center [219, 49] width 35 height 17
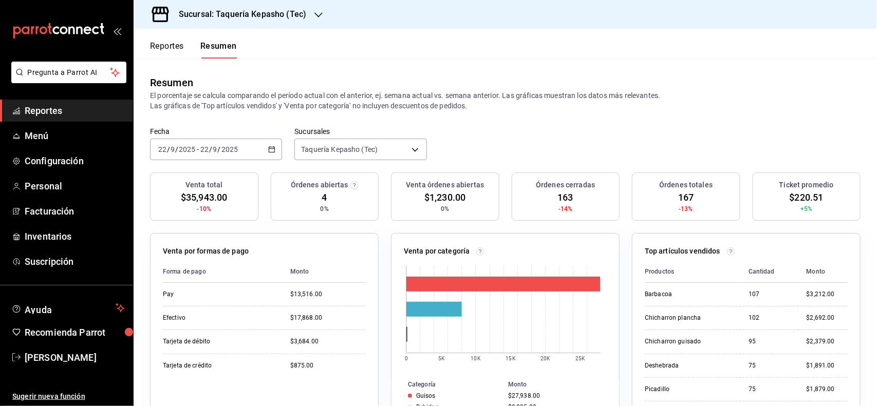
click at [183, 50] on button "Reportes" at bounding box center [167, 49] width 34 height 17
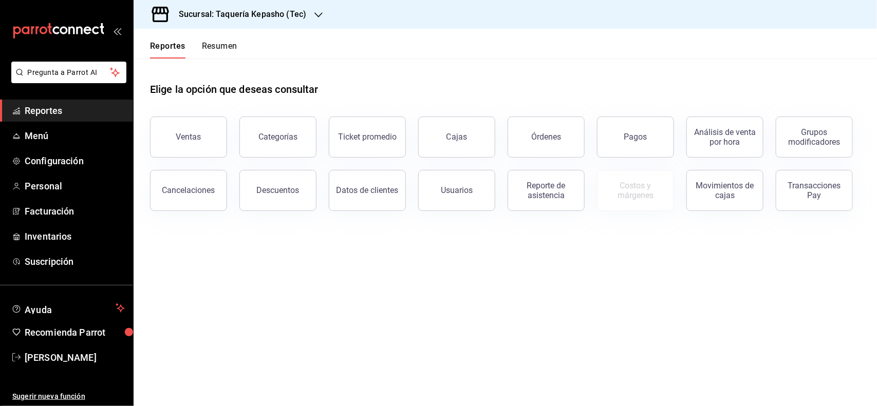
click at [191, 103] on div "Elige la opción que deseas consultar" at bounding box center [505, 82] width 711 height 46
click at [193, 128] on button "Ventas" at bounding box center [188, 137] width 77 height 41
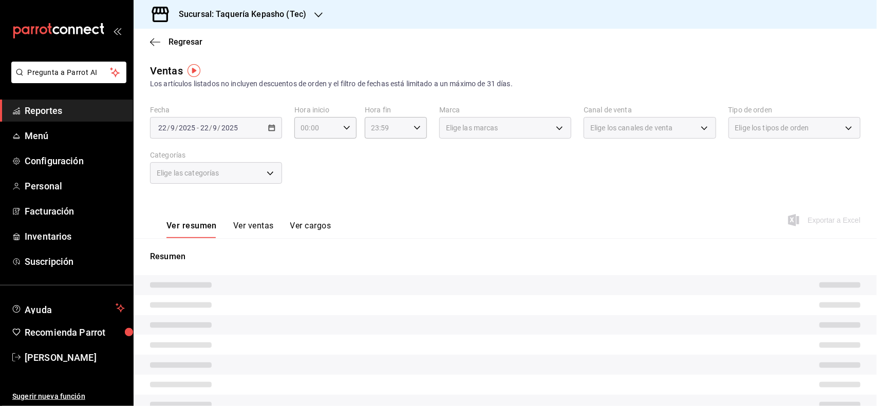
click at [247, 221] on button "Ver ventas" at bounding box center [253, 229] width 41 height 17
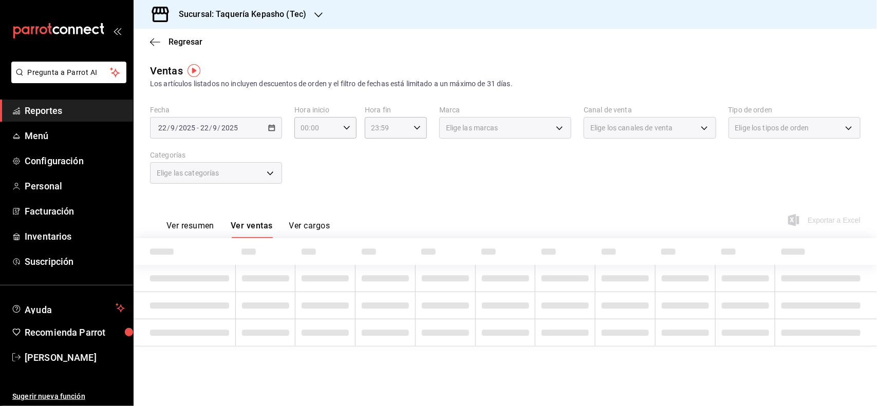
click at [266, 183] on div "Elige las categorías" at bounding box center [216, 173] width 132 height 22
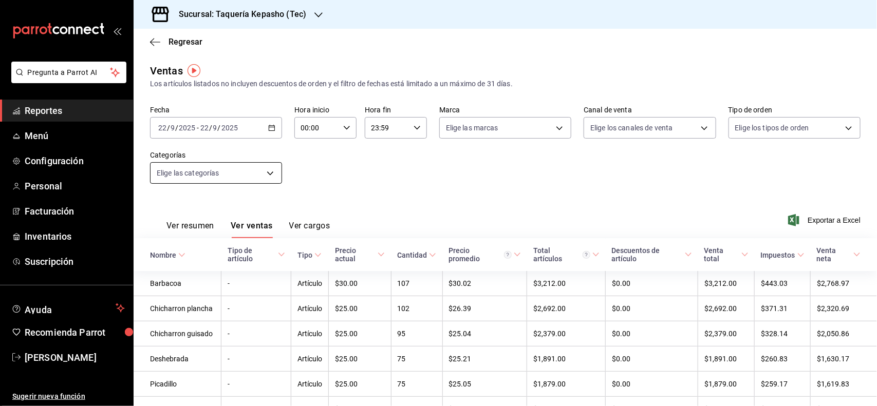
click at [268, 164] on body "Pregunta a Parrot AI Reportes Menú Configuración Personal Facturación Inventari…" at bounding box center [438, 203] width 877 height 406
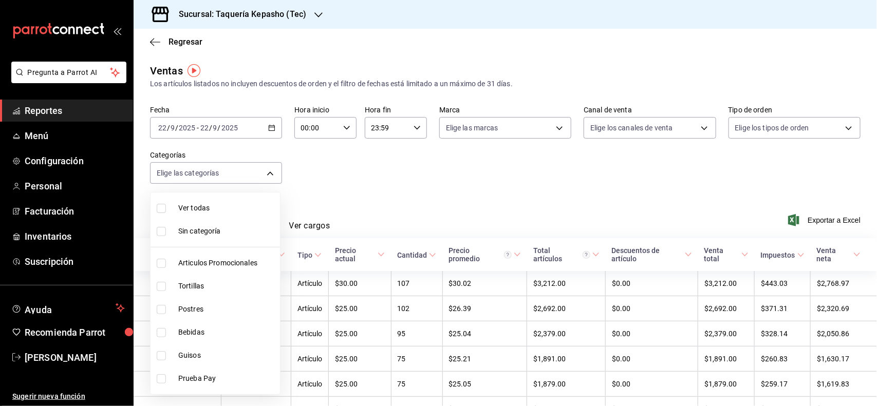
click at [217, 304] on span "Postres" at bounding box center [227, 309] width 98 height 11
type input "80394fb5-4f8c-4364-8ccf-133ca3d1566e"
checkbox input "true"
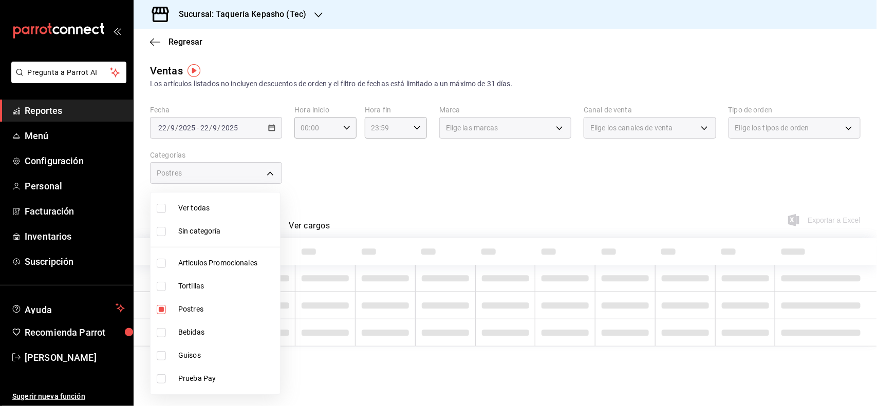
click at [483, 151] on div at bounding box center [438, 203] width 877 height 406
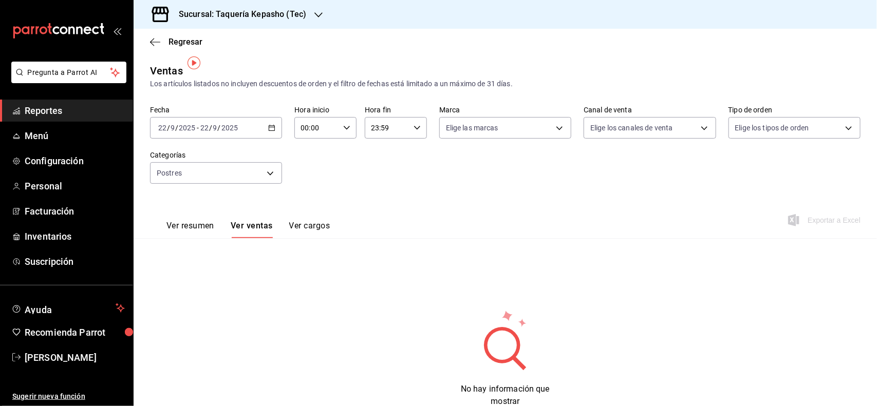
scroll to position [33, 0]
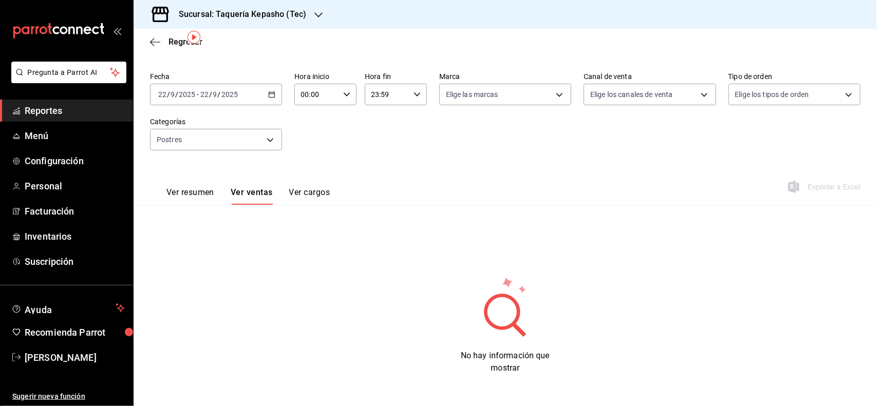
click at [203, 200] on button "Ver resumen" at bounding box center [190, 196] width 48 height 17
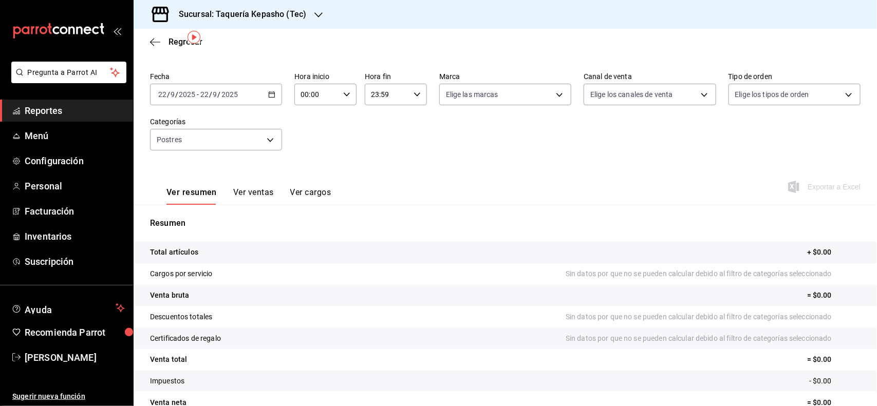
click at [266, 190] on button "Ver ventas" at bounding box center [253, 196] width 41 height 17
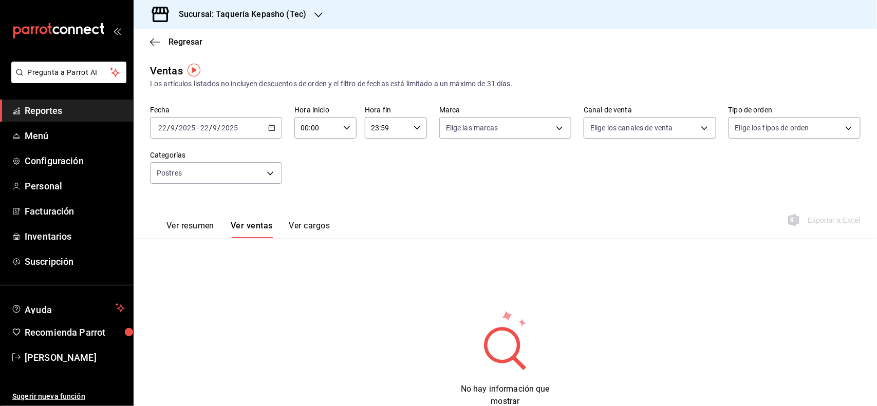
scroll to position [33, 0]
